Goal: Task Accomplishment & Management: Use online tool/utility

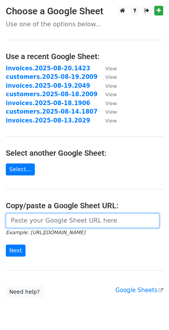
click at [52, 228] on input "url" at bounding box center [82, 220] width 153 height 15
paste input "https://docs.google.com/spreadsheets/d/1evvRVeeWADXiagVIrHb7KEZwBaKDT9Mm6PEfIRp…"
type input "https://docs.google.com/spreadsheets/d/1evvRVeeWADXiagVIrHb7KEZwBaKDT9Mm6PEfIRp…"
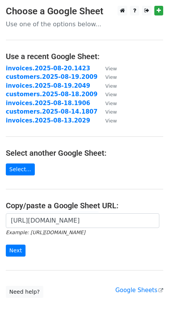
scroll to position [0, 0]
click at [16, 249] on input "Next" at bounding box center [16, 250] width 20 height 12
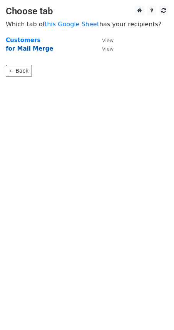
click at [38, 47] on strong "for Mail Merge" at bounding box center [29, 48] width 47 height 7
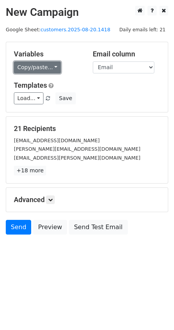
click at [50, 68] on link "Copy/paste..." at bounding box center [37, 67] width 47 height 12
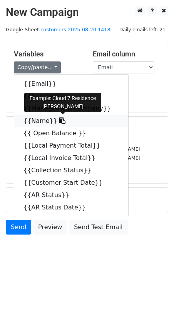
click at [59, 120] on icon at bounding box center [62, 120] width 6 height 6
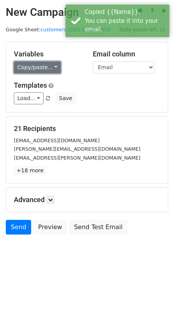
click at [53, 67] on link "Copy/paste..." at bounding box center [37, 67] width 47 height 12
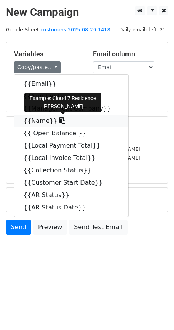
click at [59, 120] on icon at bounding box center [62, 120] width 6 height 6
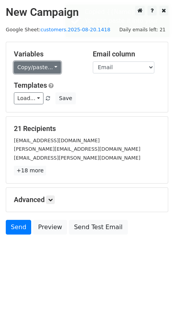
click at [54, 63] on link "Copy/paste..." at bounding box center [37, 67] width 47 height 12
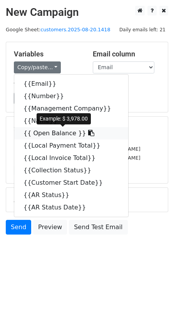
click at [88, 134] on icon at bounding box center [91, 133] width 6 height 6
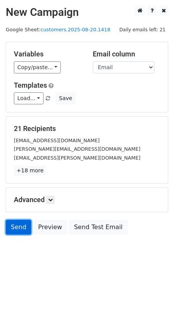
click at [22, 229] on link "Send" at bounding box center [18, 227] width 25 height 15
